Goal: Transaction & Acquisition: Purchase product/service

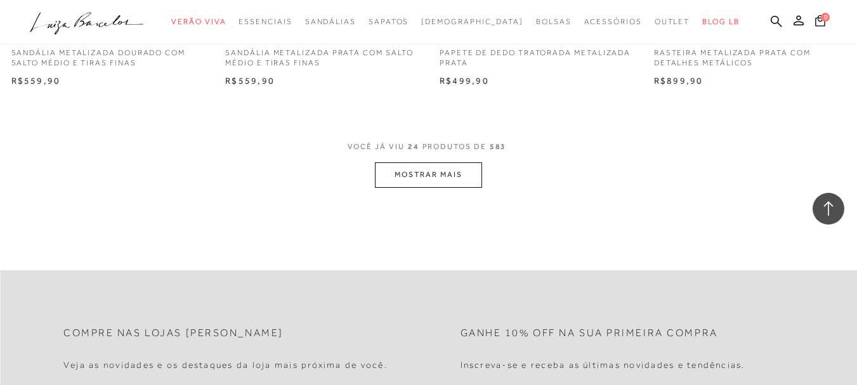
scroll to position [2283, 0]
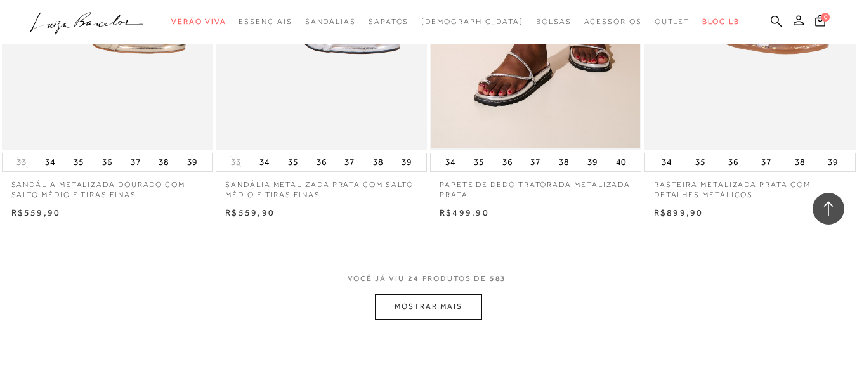
click at [429, 315] on button "MOSTRAR MAIS" at bounding box center [428, 306] width 107 height 25
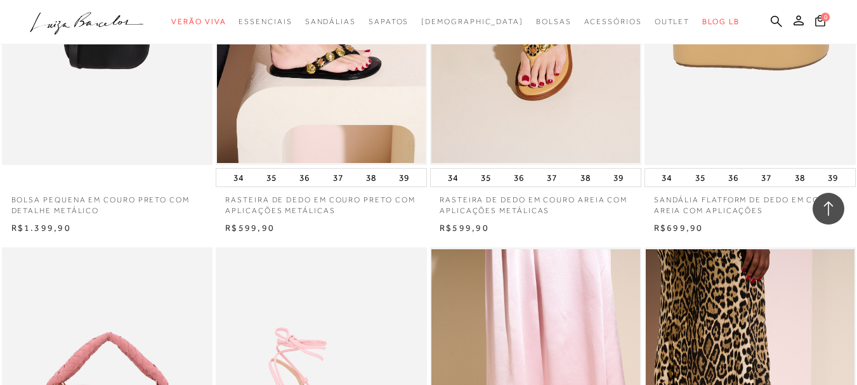
scroll to position [2537, 0]
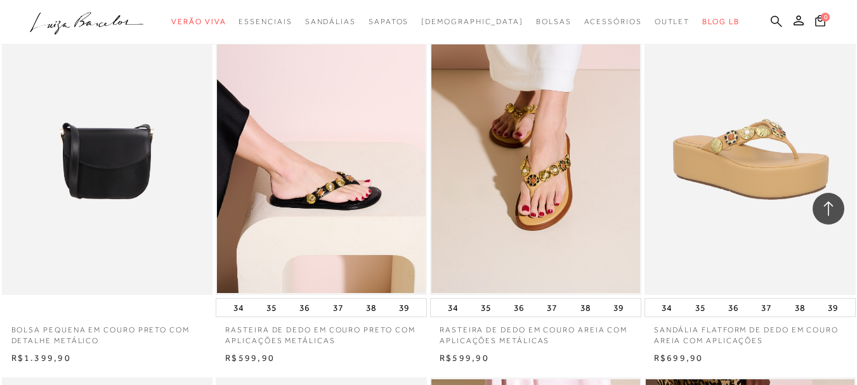
click at [771, 20] on icon at bounding box center [776, 21] width 11 height 12
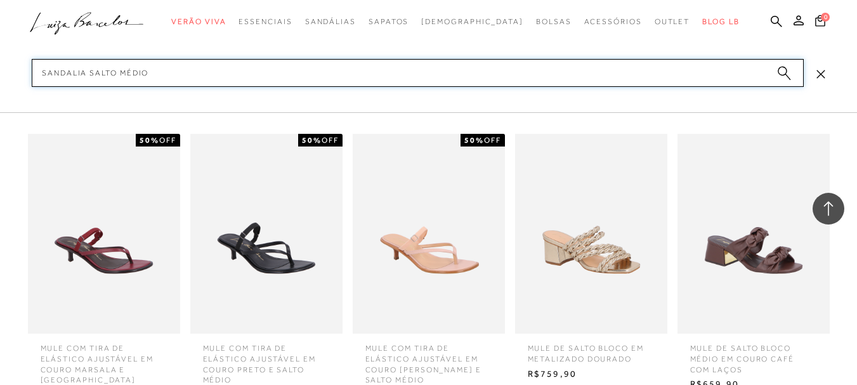
scroll to position [2664, 0]
type input "SANDALIA SALTO MÉDIO GROSS"
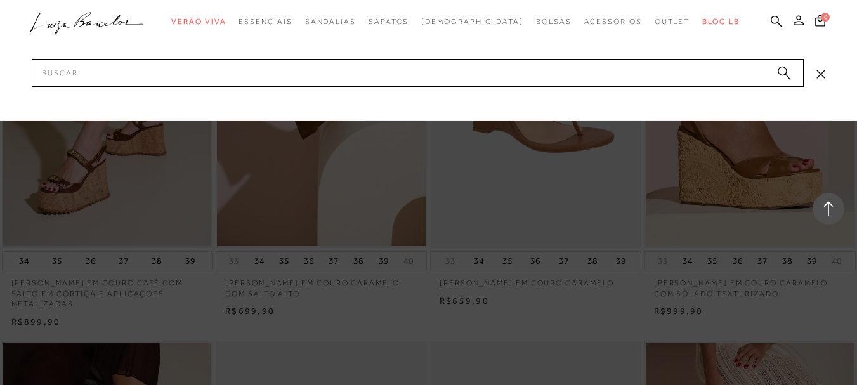
scroll to position [3646, 0]
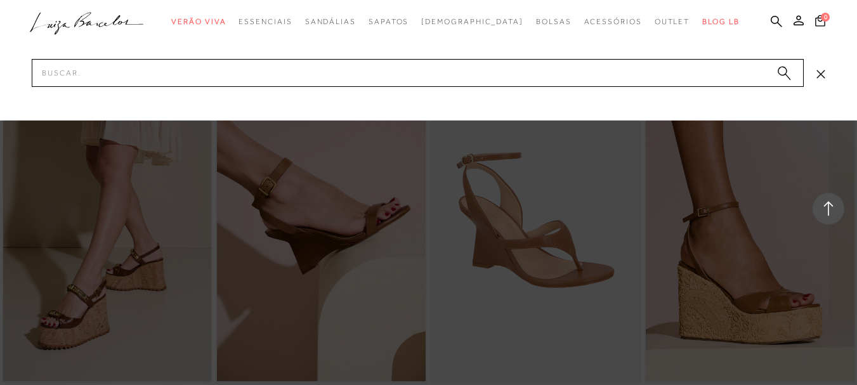
drag, startPoint x: 837, startPoint y: 111, endPoint x: 833, endPoint y: 88, distance: 23.9
click at [836, 110] on div at bounding box center [428, 60] width 857 height 120
click at [826, 75] on div at bounding box center [428, 60] width 857 height 120
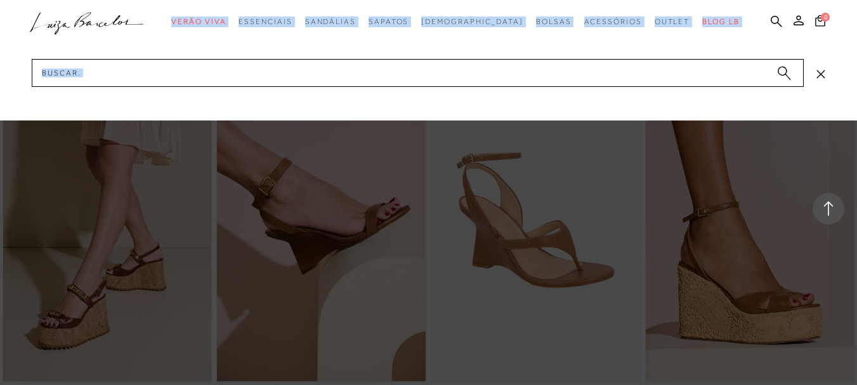
click at [816, 78] on icon at bounding box center [820, 74] width 9 height 9
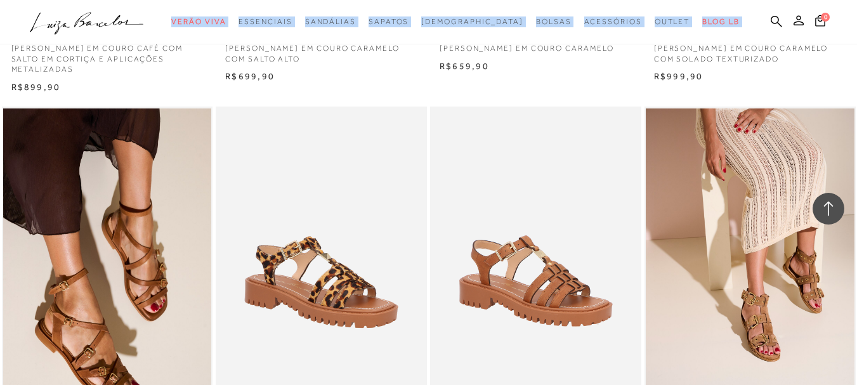
scroll to position [3995, 0]
